Goal: Use online tool/utility: Utilize a website feature to perform a specific function

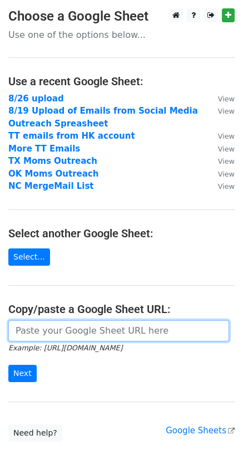
click at [81, 334] on input "url" at bounding box center [118, 330] width 221 height 21
paste input "https://docs.google.com/spreadsheets/d/1nI6XQEVeJVt0Sgb88P_-snnpX51n8OrnwXXqYL1…"
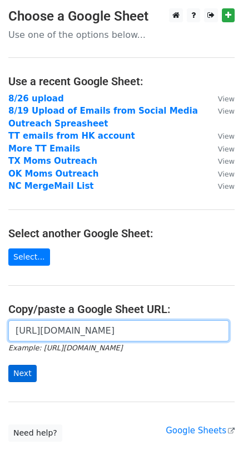
type input "https://docs.google.com/spreadsheets/d/1nI6XQEVeJVt0Sgb88P_-snnpX51n8OrnwXXqYL1…"
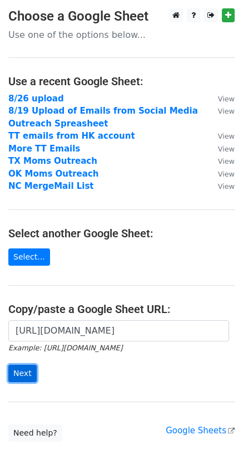
scroll to position [0, 0]
click at [33, 375] on input "Next" at bounding box center [22, 373] width 28 height 17
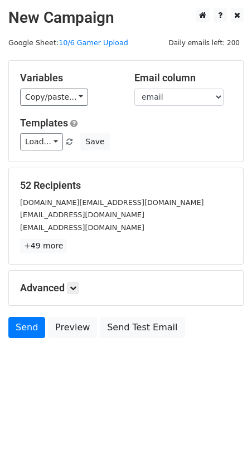
click at [67, 290] on h5 "Advanced" at bounding box center [126, 288] width 212 height 12
click at [73, 288] on icon at bounding box center [73, 288] width 7 height 7
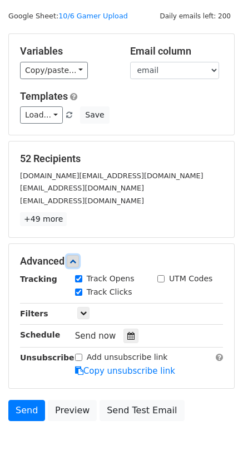
scroll to position [73, 0]
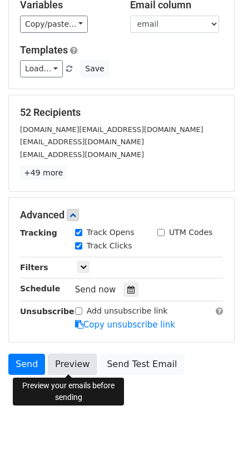
click at [74, 364] on link "Preview" at bounding box center [72, 364] width 49 height 21
